Goal: Feedback & Contribution: Contribute content

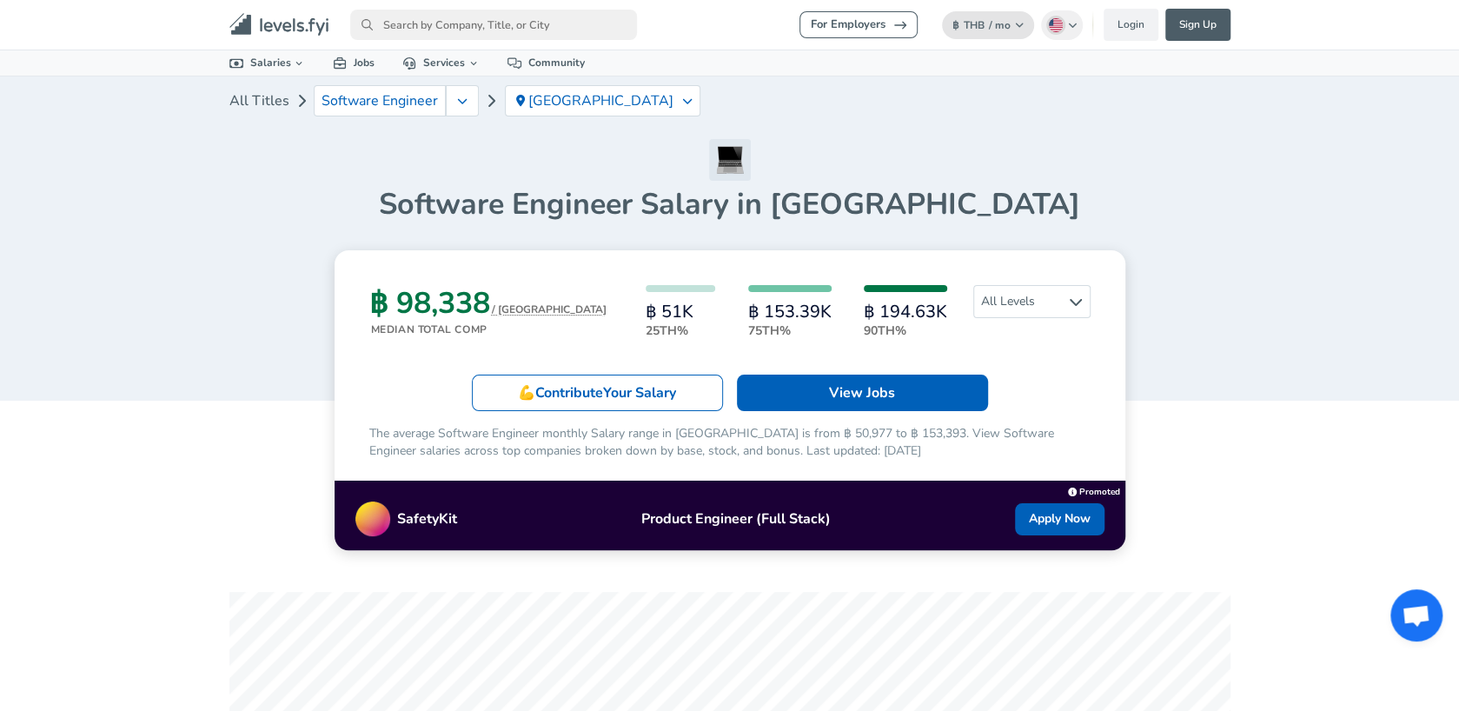
click at [983, 34] on button "฿ THB / mo Change" at bounding box center [988, 25] width 93 height 28
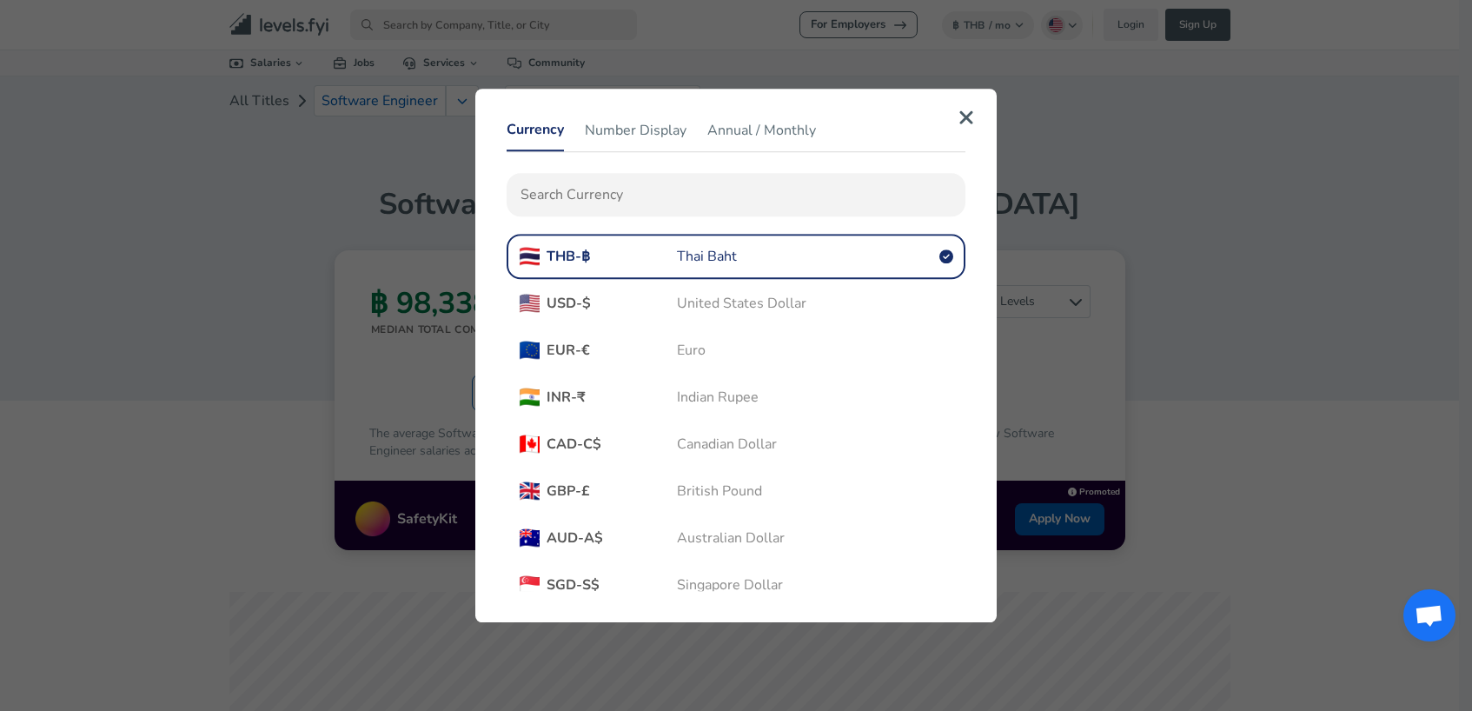
click at [986, 102] on div "Currency Number Display Annual / Monthly 🇹🇭 THB - ฿ Thai Baht 🇺🇸 USD - $ United…" at bounding box center [735, 356] width 521 height 534
click at [966, 120] on icon "button" at bounding box center [966, 117] width 16 height 21
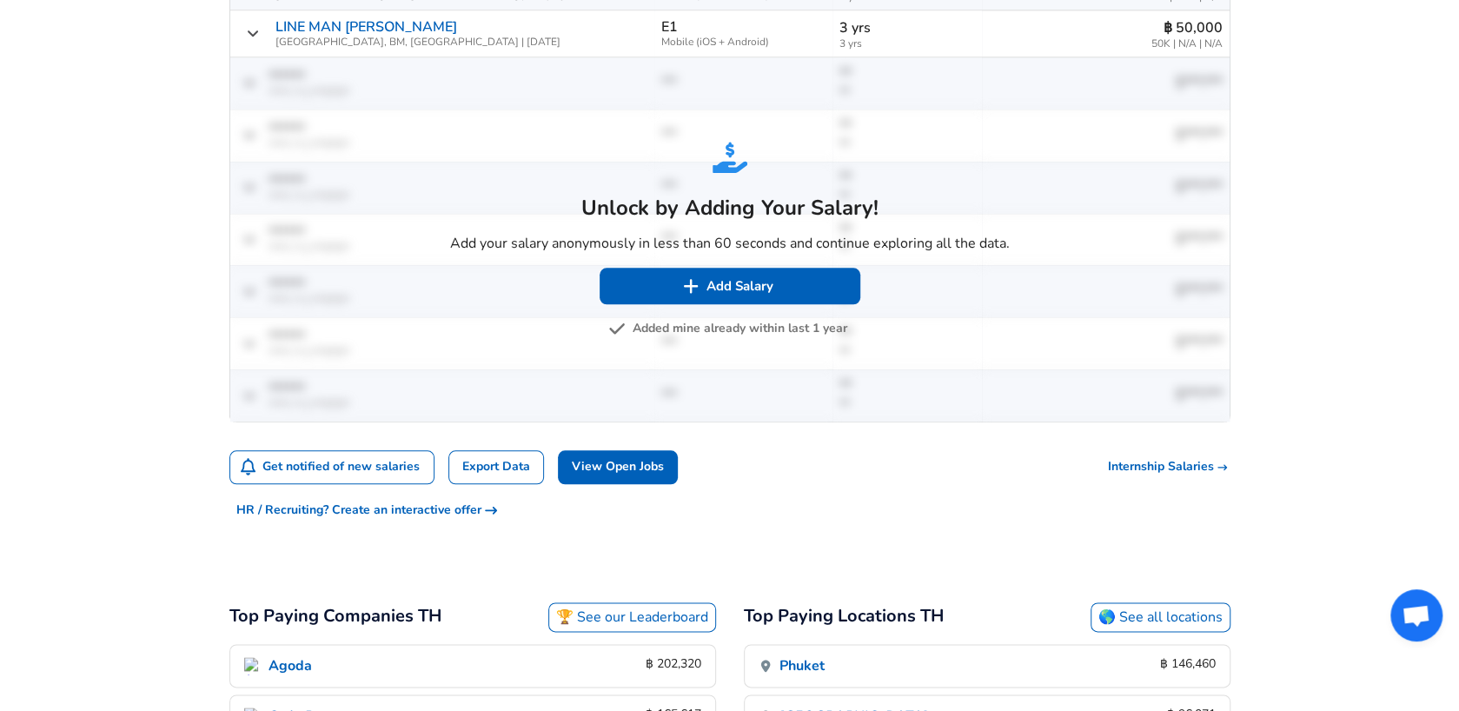
scroll to position [1130, 0]
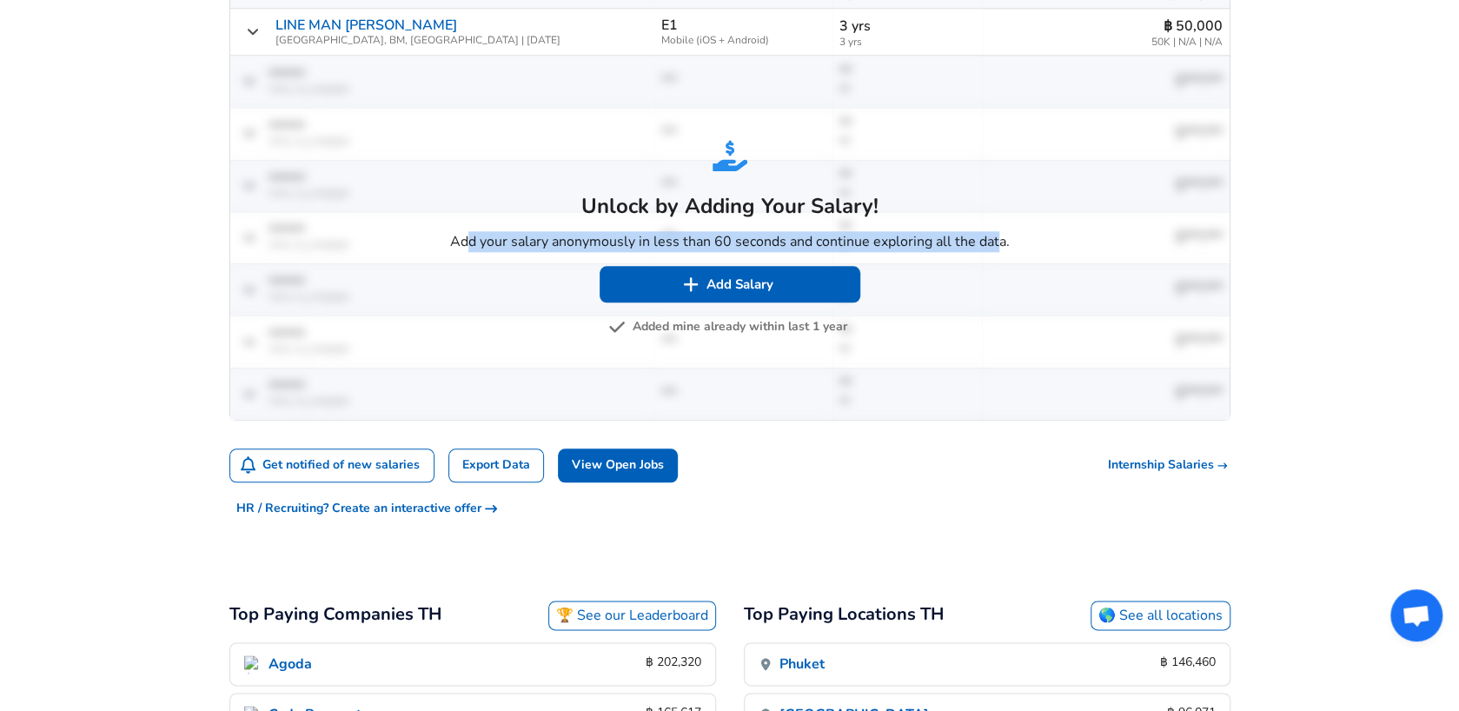
drag, startPoint x: 460, startPoint y: 239, endPoint x: 991, endPoint y: 232, distance: 531.0
click at [991, 232] on p "Add your salary anonymously in less than 60 seconds and continue exploring all …" at bounding box center [730, 241] width 560 height 21
click at [961, 237] on p "Add your salary anonymously in less than 60 seconds and continue exploring all …" at bounding box center [730, 241] width 560 height 21
drag, startPoint x: 453, startPoint y: 238, endPoint x: 925, endPoint y: 237, distance: 471.9
click at [925, 237] on p "Add your salary anonymously in less than 60 seconds and continue exploring all …" at bounding box center [730, 241] width 560 height 21
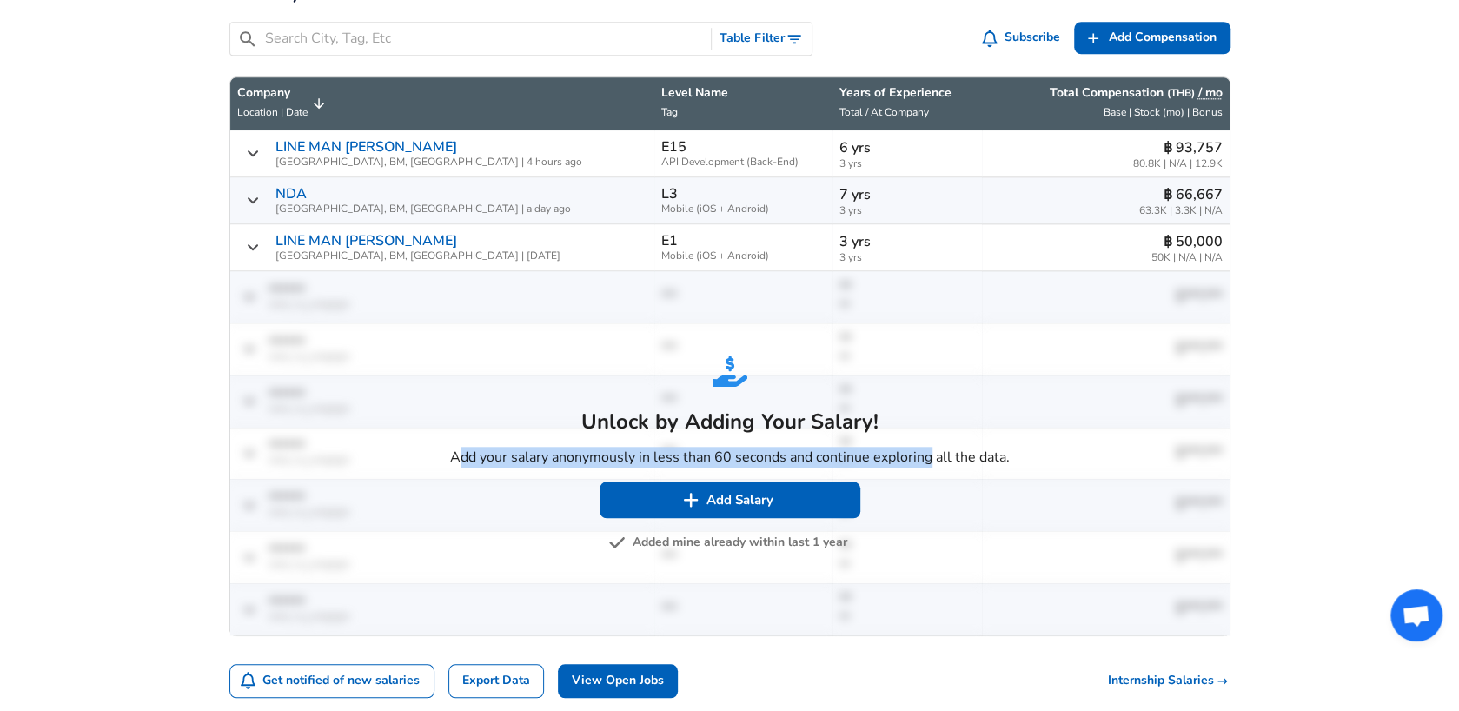
scroll to position [869, 0]
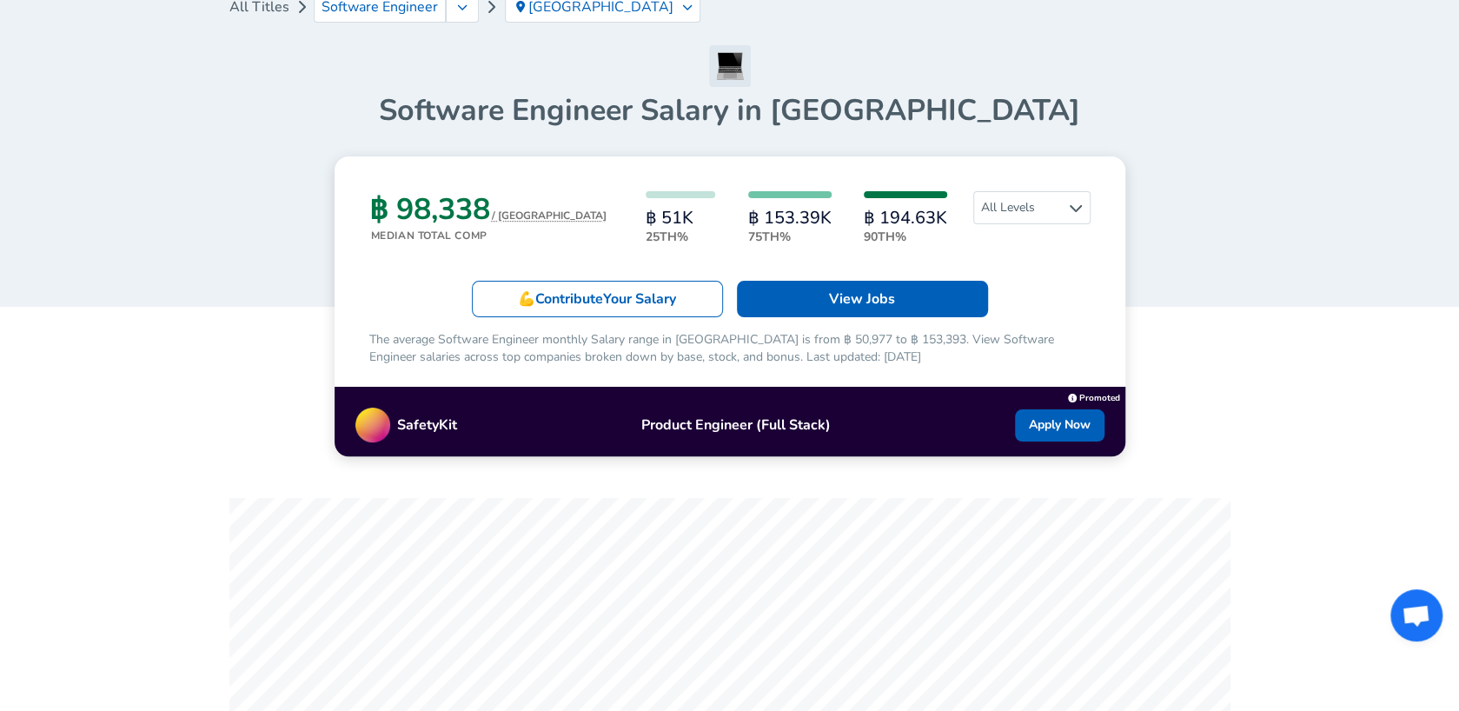
scroll to position [87, 0]
